Goal: Answer question/provide support: Answer question/provide support

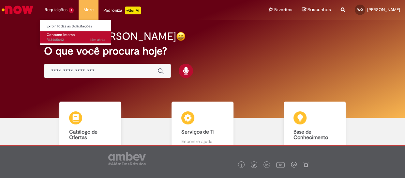
click at [61, 42] on span "16m atrás 16 minutos atrás R13465642" at bounding box center [76, 39] width 59 height 5
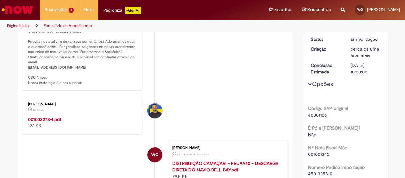
scroll to position [98, 0]
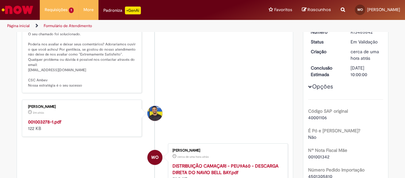
click at [51, 125] on strong "001003278-1.pdf" at bounding box center [44, 122] width 33 height 6
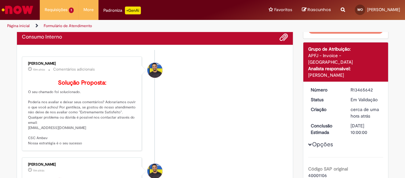
scroll to position [0, 0]
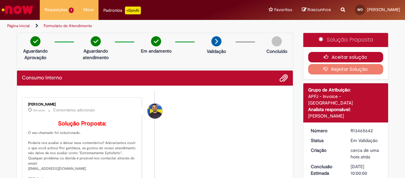
click at [315, 54] on button "Aceitar solução" at bounding box center [345, 57] width 75 height 10
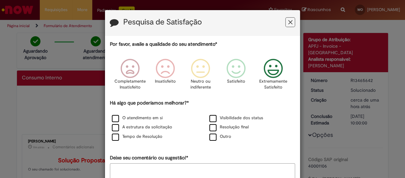
click at [269, 76] on icon "Feedback" at bounding box center [273, 69] width 24 height 20
click at [114, 117] on label "O atendimento em si" at bounding box center [137, 118] width 51 height 6
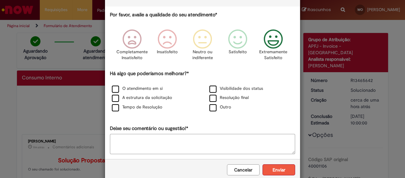
scroll to position [42, 0]
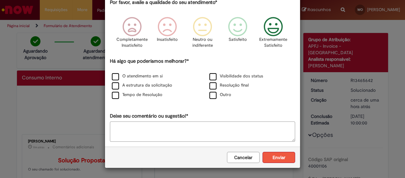
click at [280, 156] on button "Enviar" at bounding box center [279, 157] width 33 height 11
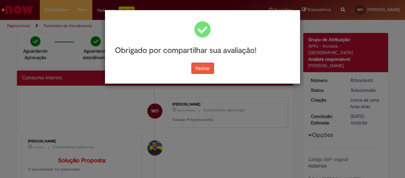
click at [200, 63] on button "Fechar" at bounding box center [202, 68] width 23 height 11
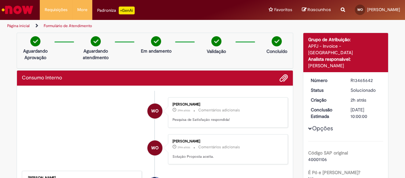
click at [23, 6] on img "Ir para a Homepage" at bounding box center [18, 9] width 34 height 13
